Goal: Navigation & Orientation: Find specific page/section

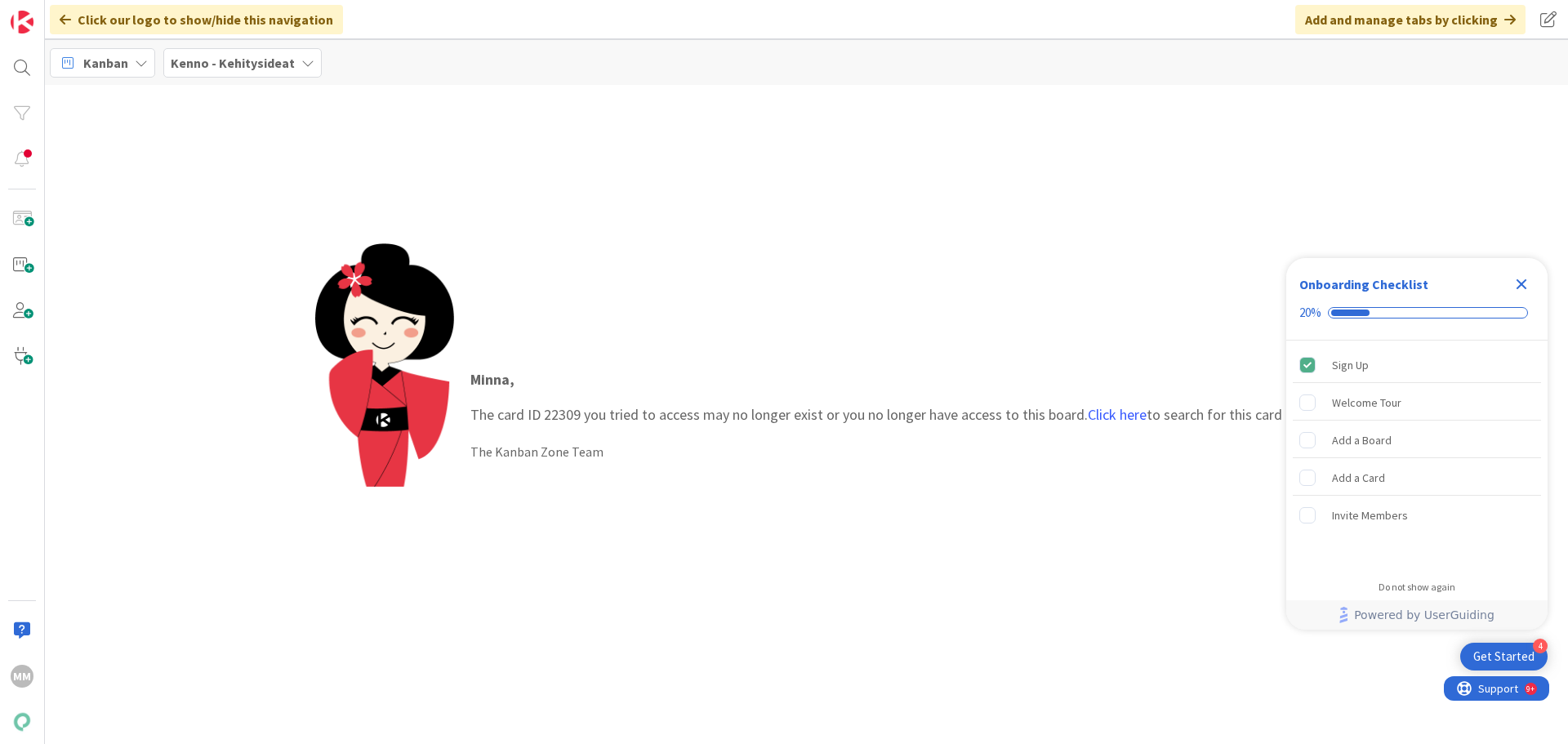
click at [258, 74] on div "Kenno - Kehitysideat" at bounding box center [243, 63] width 158 height 30
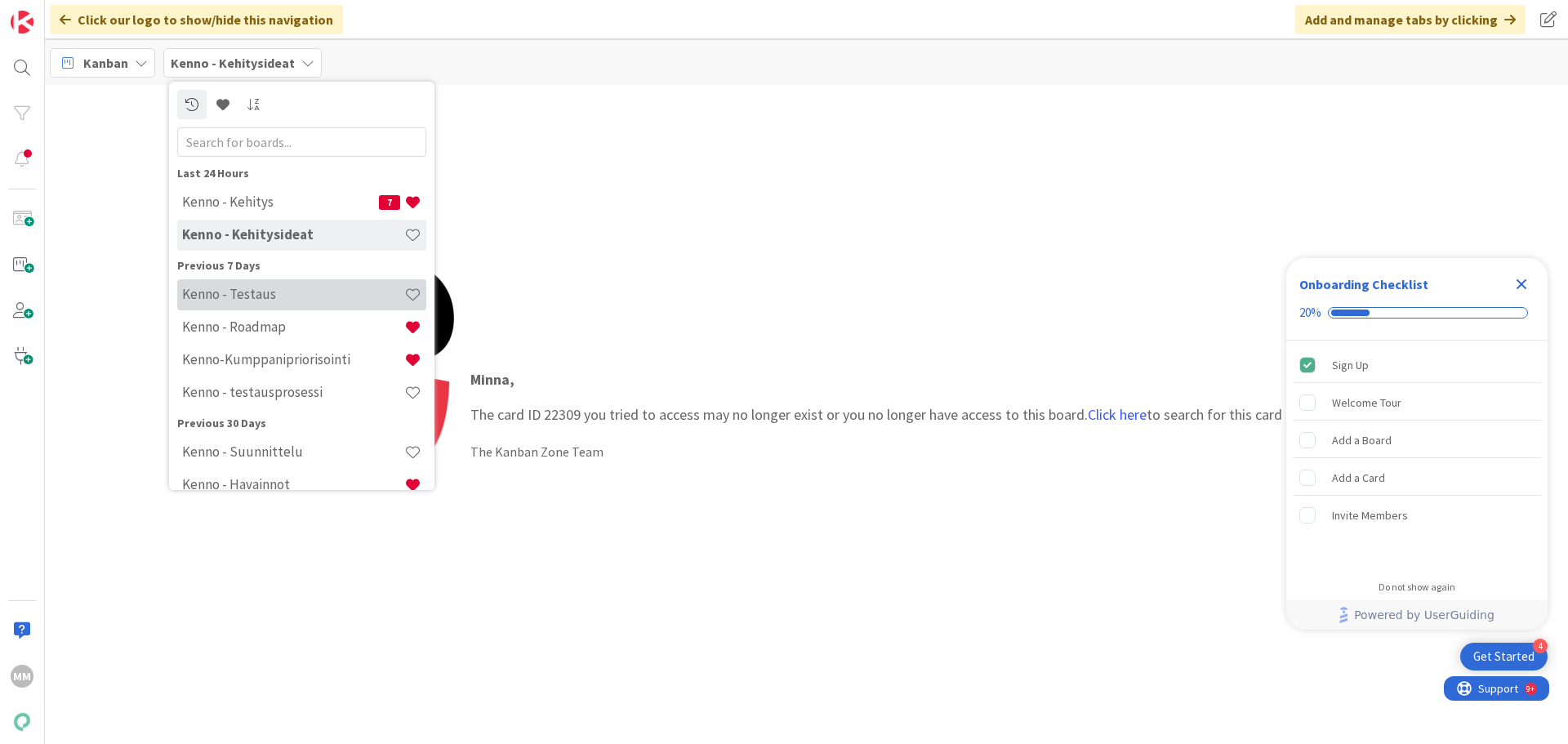
click at [296, 301] on h4 "Kenno - Testaus" at bounding box center [293, 294] width 222 height 17
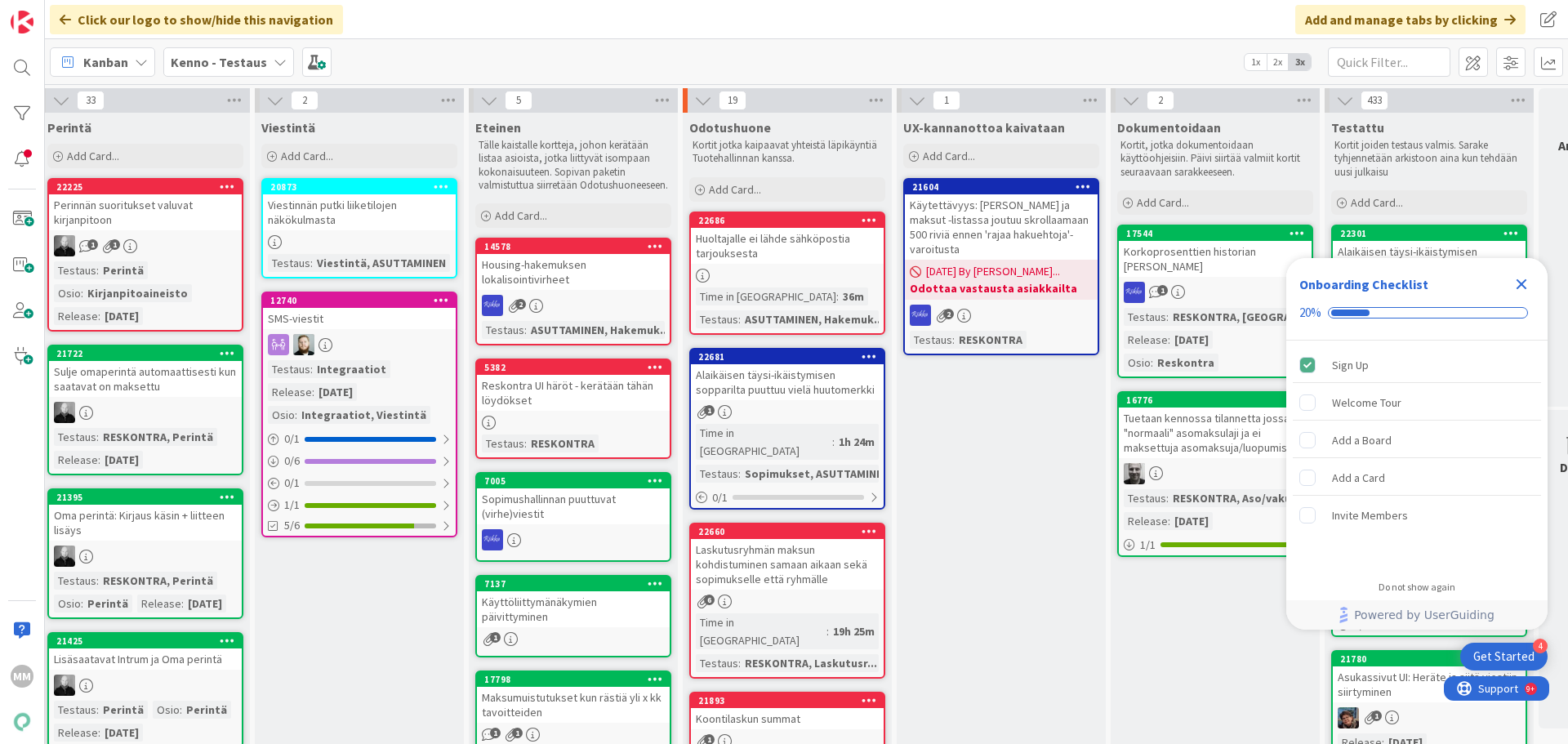
scroll to position [0, 936]
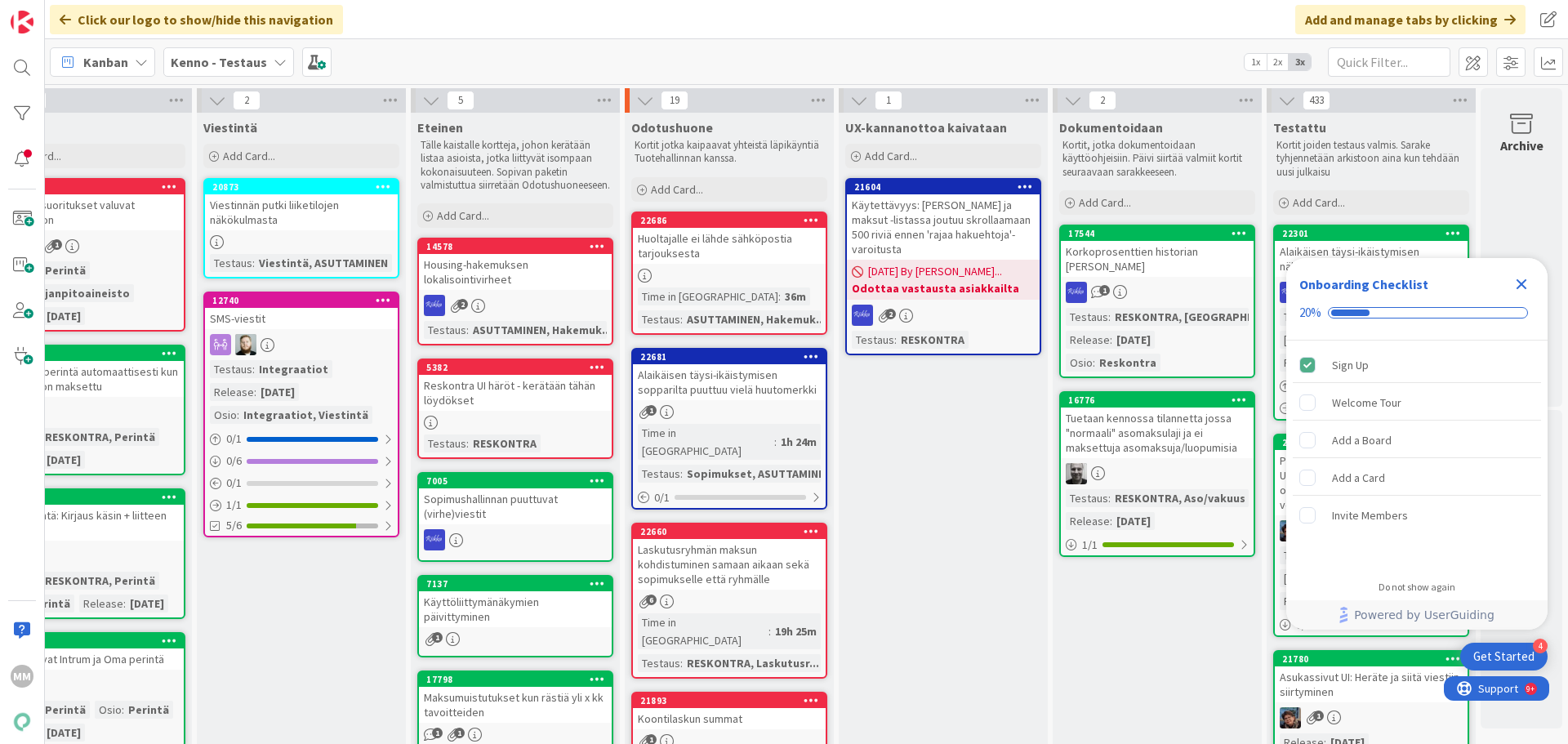
click at [1521, 283] on icon "Close Checklist" at bounding box center [1521, 284] width 10 height 10
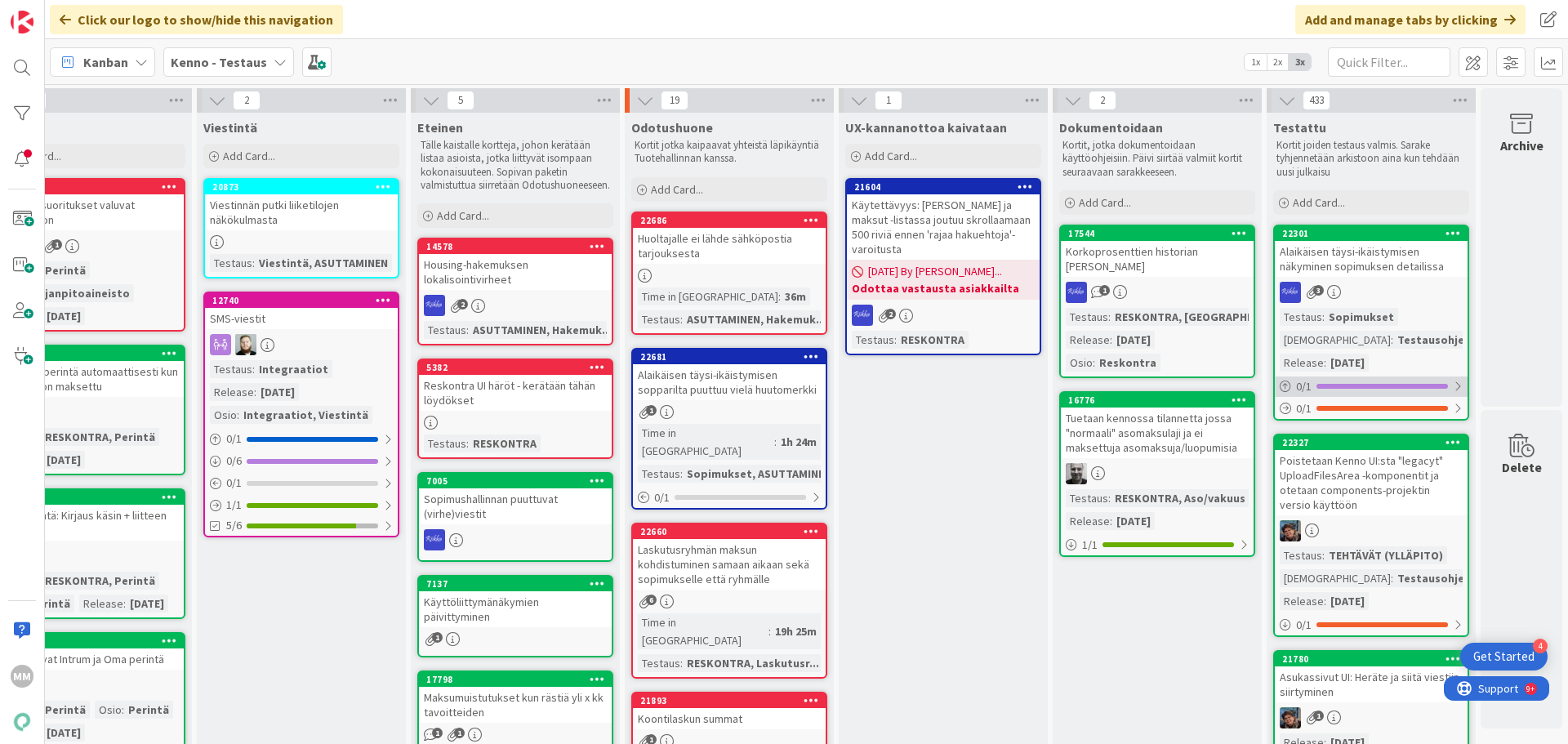
scroll to position [0, 0]
click at [1369, 264] on div "Alaikäisen täysi-ikäistymisen näkyminen sopimuksen detailissa" at bounding box center [1371, 259] width 193 height 36
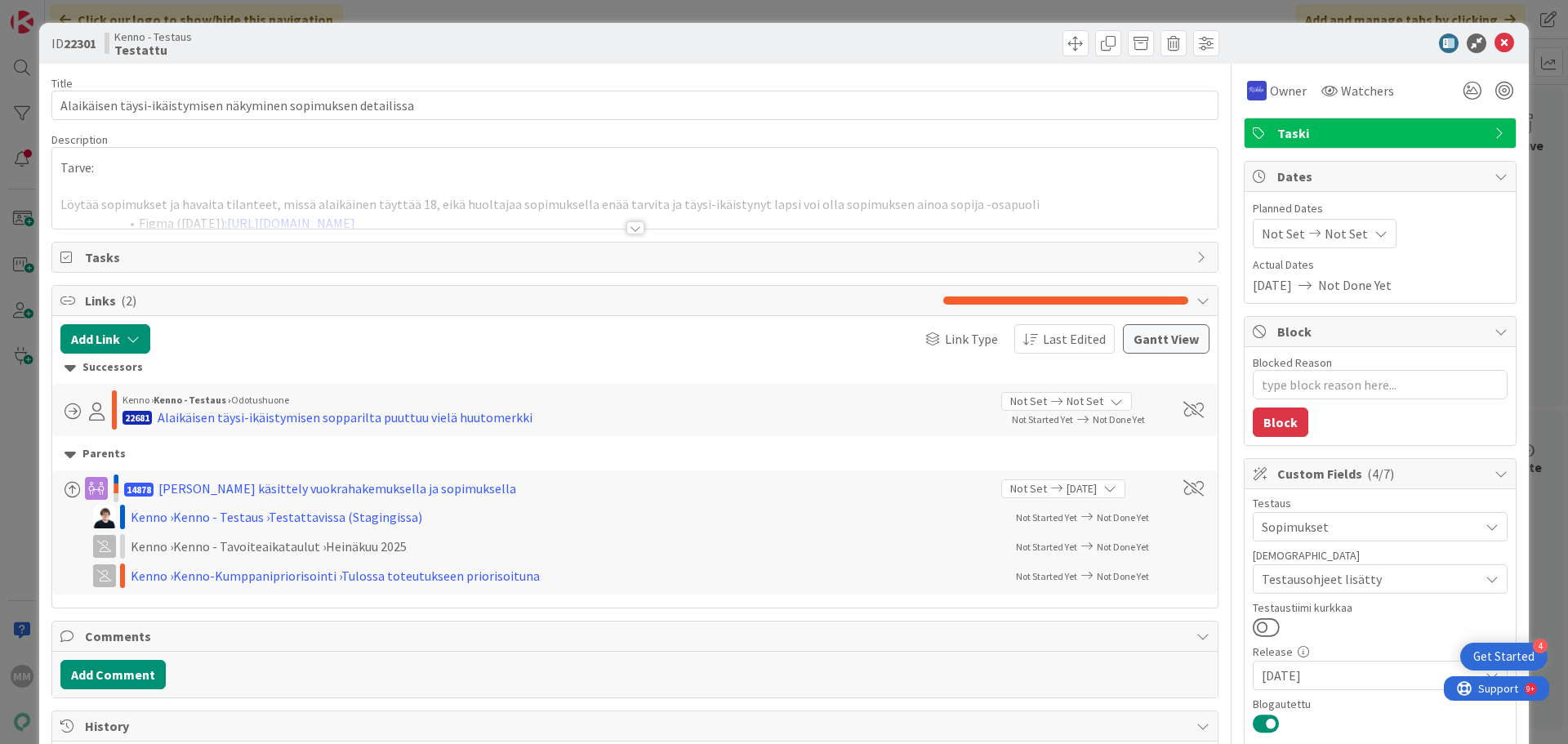
type textarea "x"
click at [628, 230] on div at bounding box center [635, 228] width 18 height 13
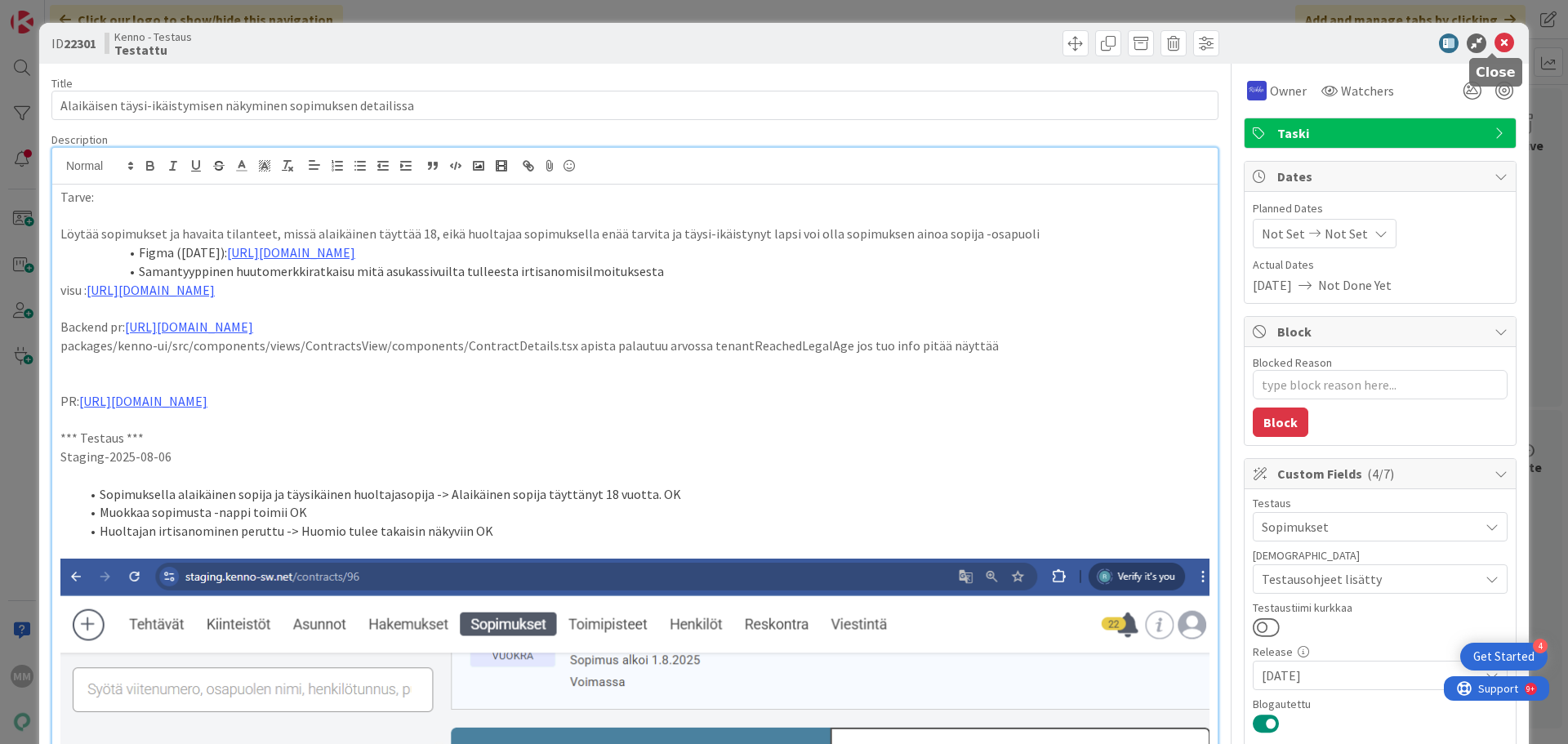
click at [1494, 41] on icon at bounding box center [1504, 43] width 20 height 20
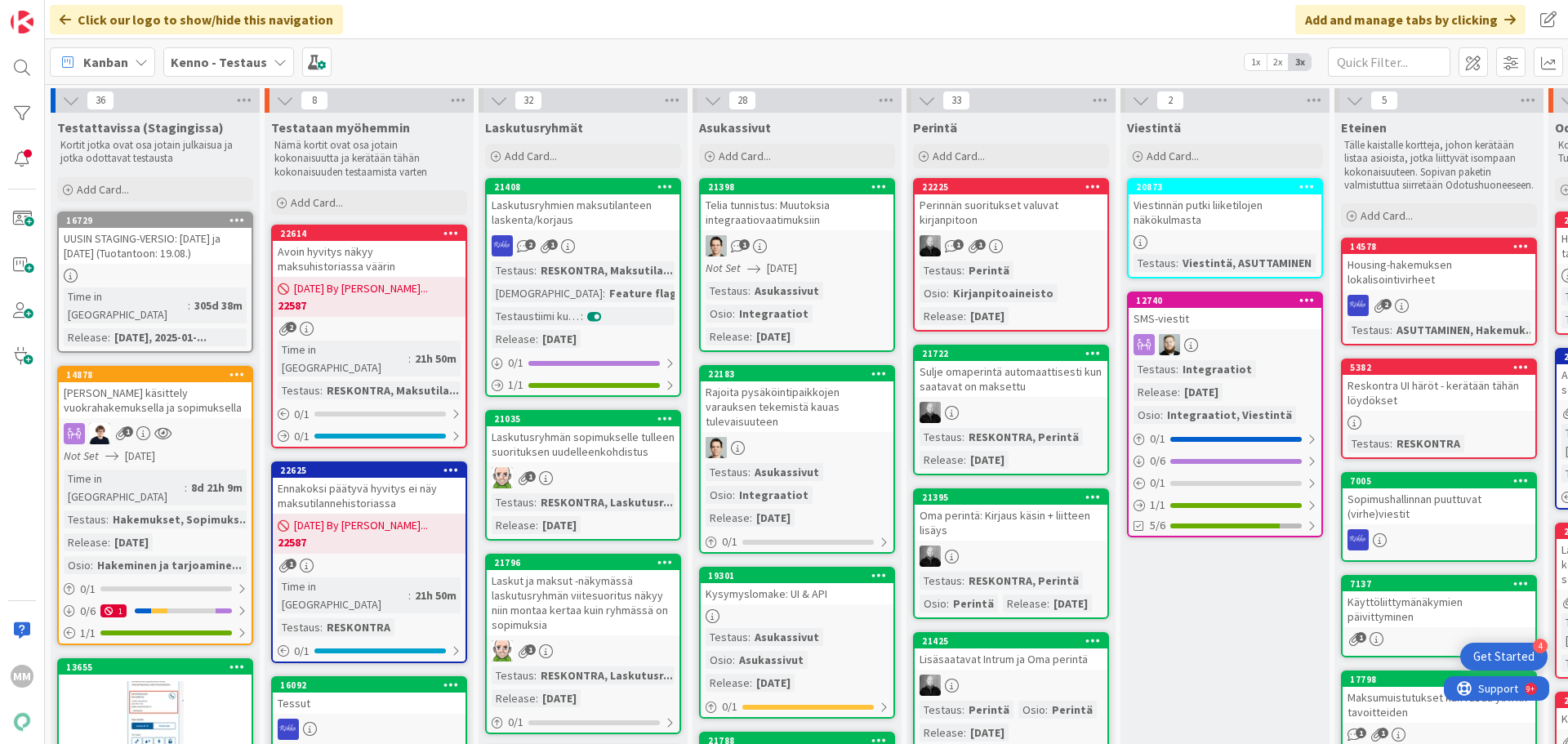
scroll to position [0, 936]
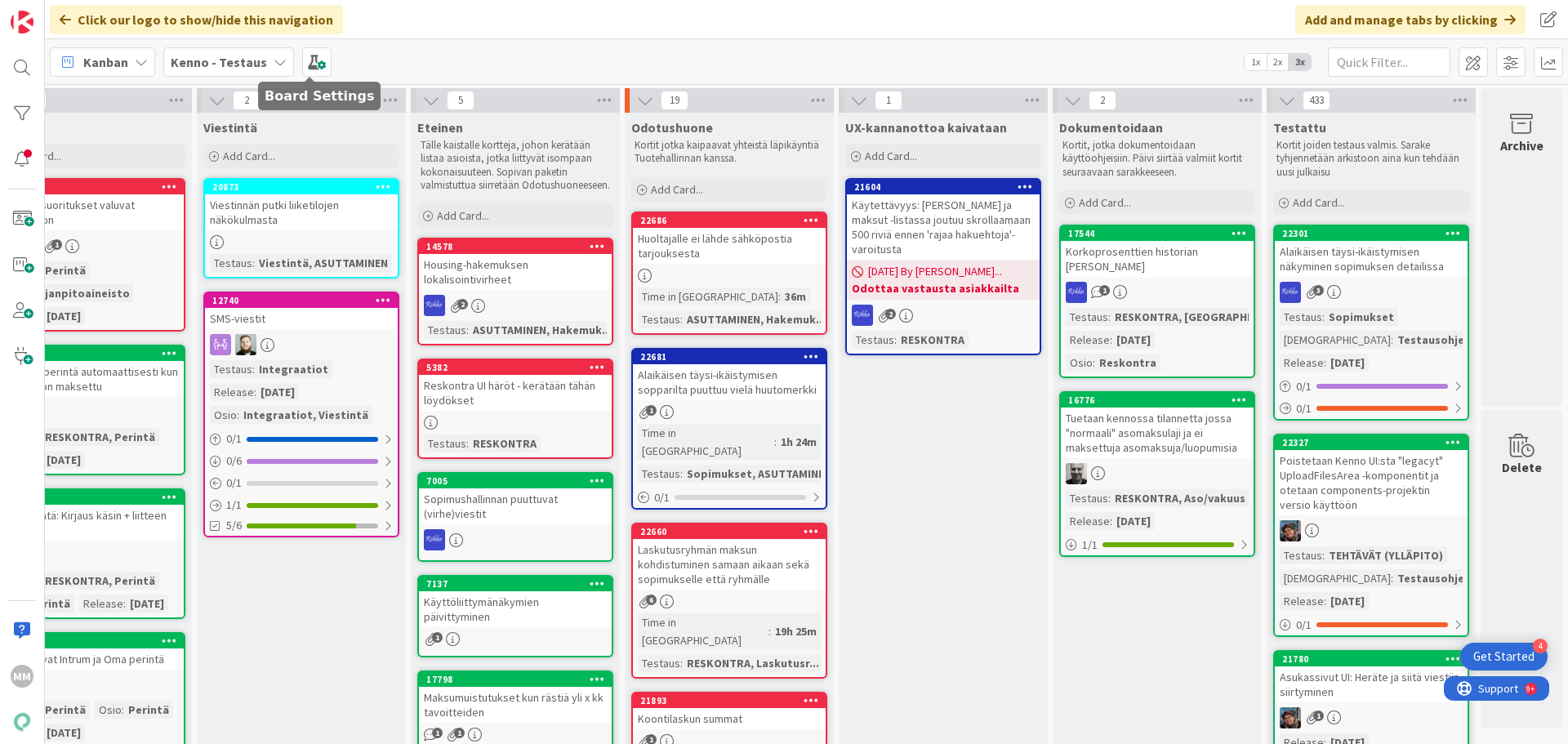
click at [274, 62] on icon at bounding box center [280, 62] width 13 height 13
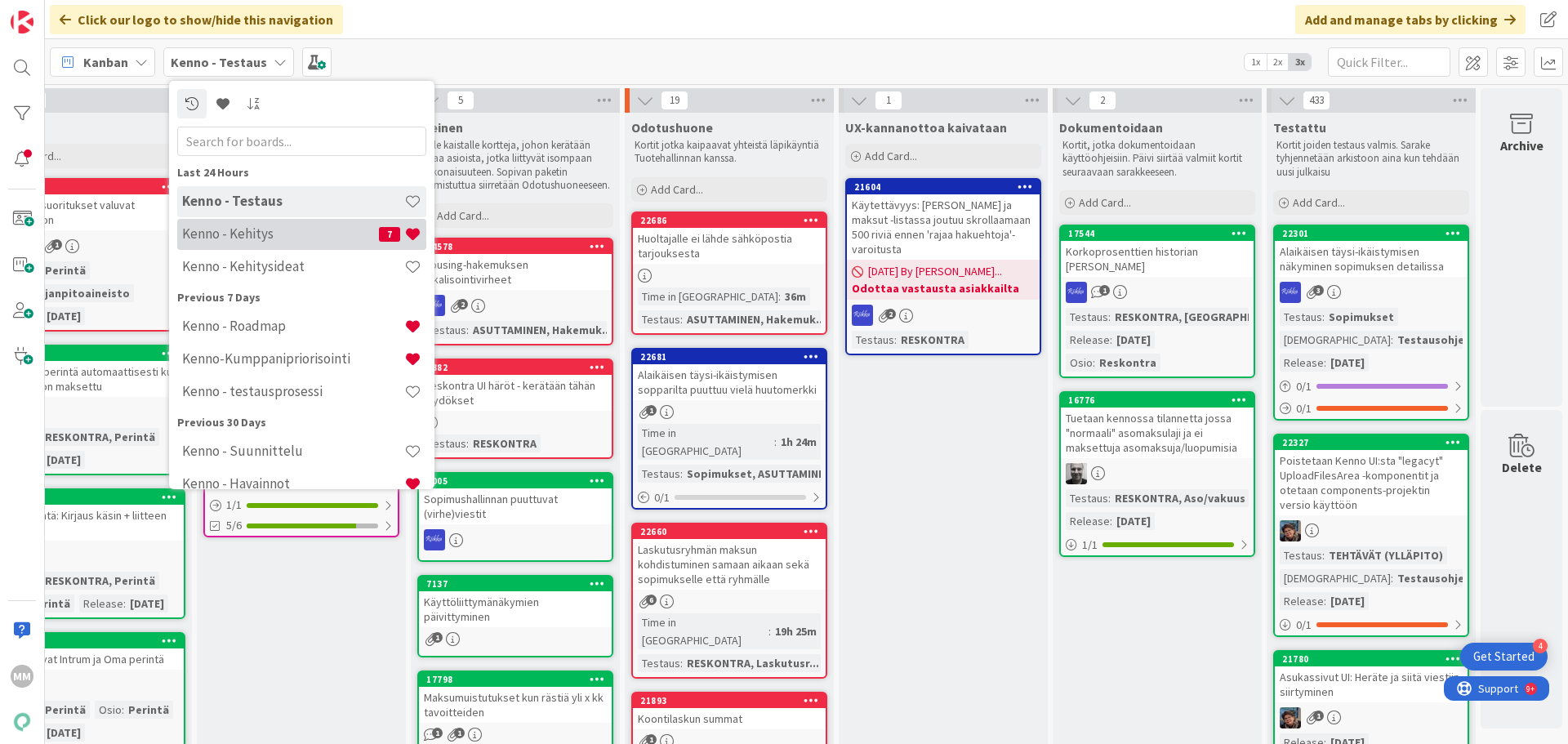
click at [283, 240] on h4 "Kenno - Kehitys" at bounding box center [280, 234] width 196 height 17
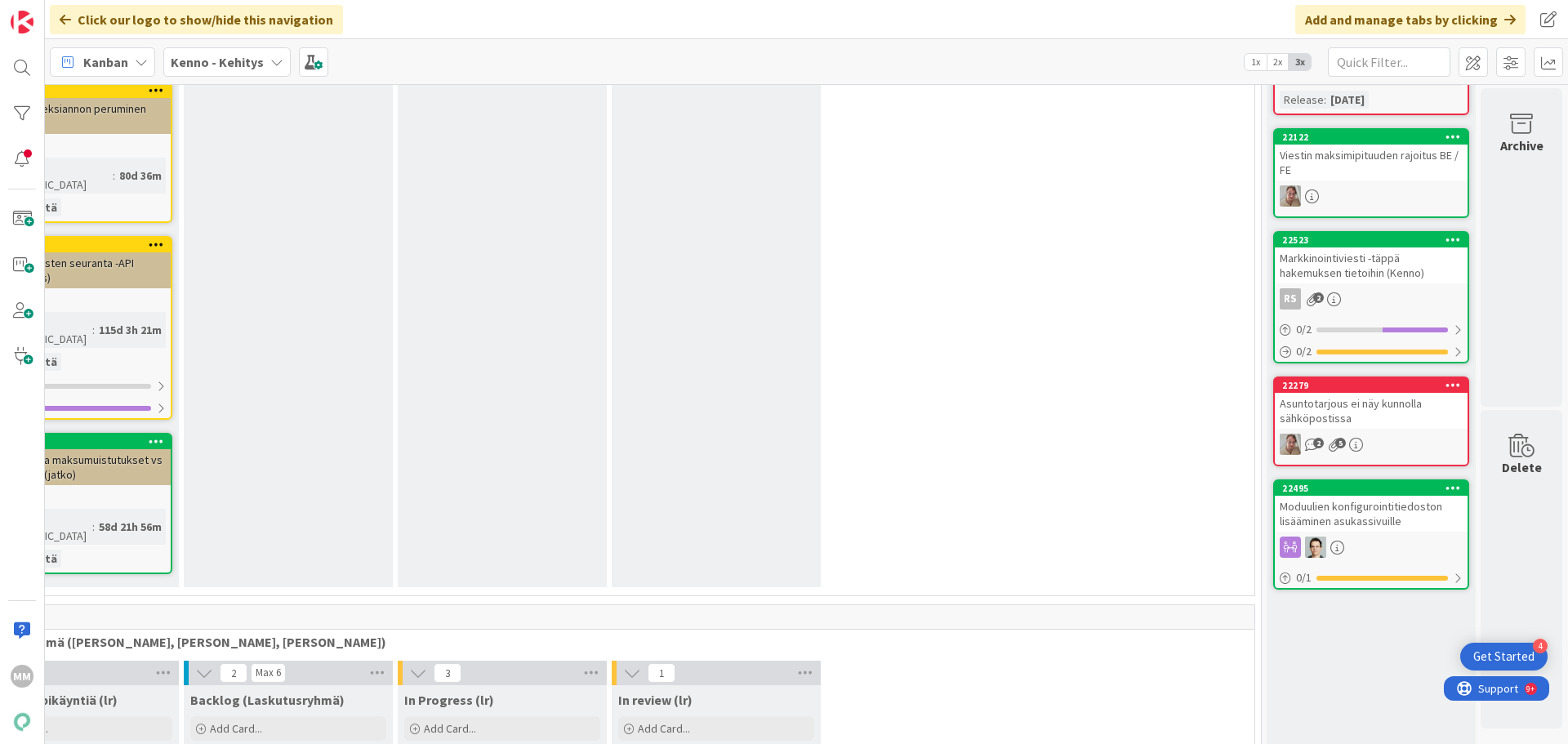
scroll to position [6292, 320]
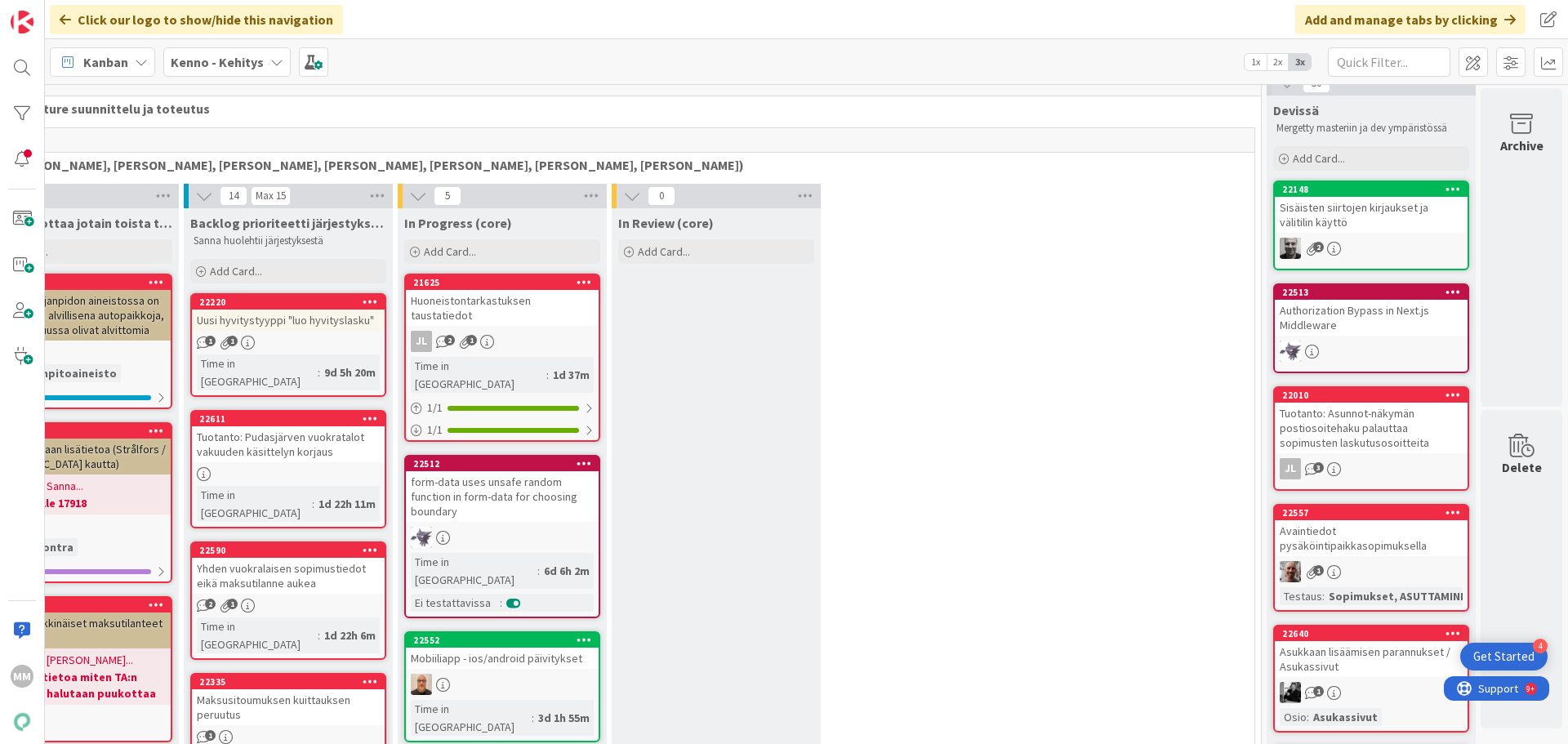
scroll to position [0, 320]
